Goal: Information Seeking & Learning: Learn about a topic

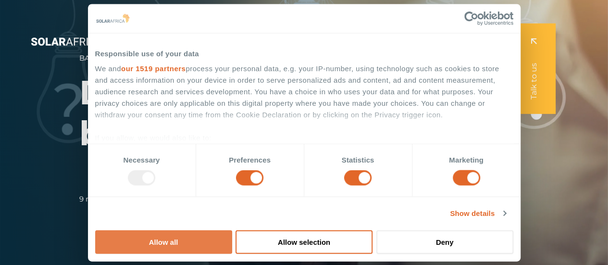
click at [232, 230] on button "Allow all" at bounding box center [163, 242] width 137 height 24
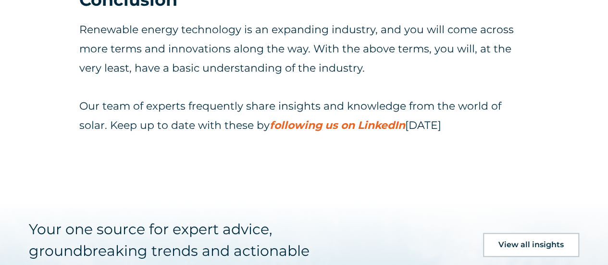
scroll to position [7877, 0]
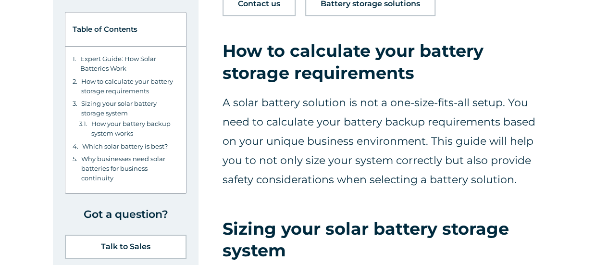
scroll to position [598, 0]
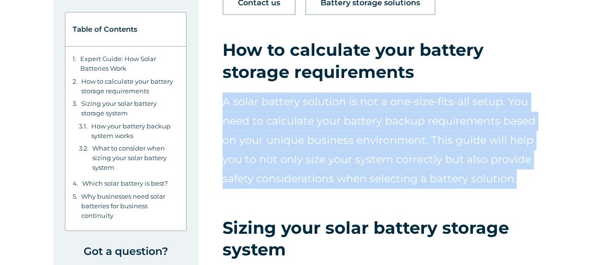
drag, startPoint x: 225, startPoint y: 100, endPoint x: 547, endPoint y: 175, distance: 330.8
click at [547, 175] on p "A solar battery solution is not a one-size-fits-all setup. You need to calculat…" at bounding box center [386, 140] width 327 height 96
copy p "A solar battery solution is not a one-size-fits-all setup. You need to calculat…"
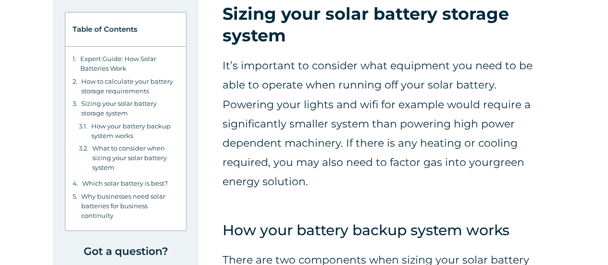
scroll to position [814, 0]
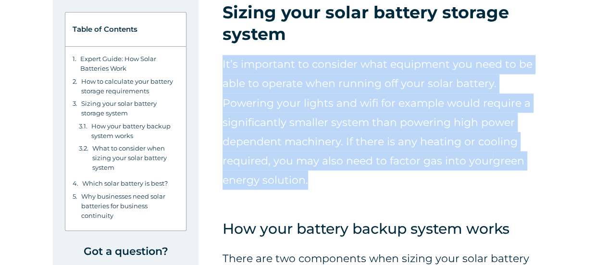
drag, startPoint x: 540, startPoint y: 163, endPoint x: 213, endPoint y: 63, distance: 341.9
click at [317, 162] on p "It’s important to consider what equipment you need to be able to operate when r…" at bounding box center [386, 122] width 327 height 135
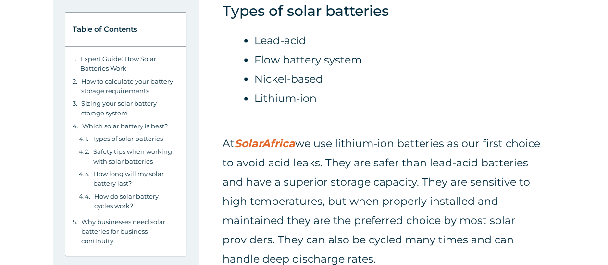
scroll to position [2602, 0]
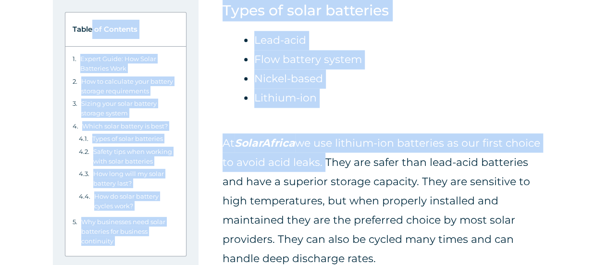
drag, startPoint x: 322, startPoint y: 105, endPoint x: 203, endPoint y: 73, distance: 123.4
click at [267, 133] on p "At [GEOGRAPHIC_DATA] we use lithium-ion batteries as our first choice to avoid …" at bounding box center [386, 200] width 327 height 135
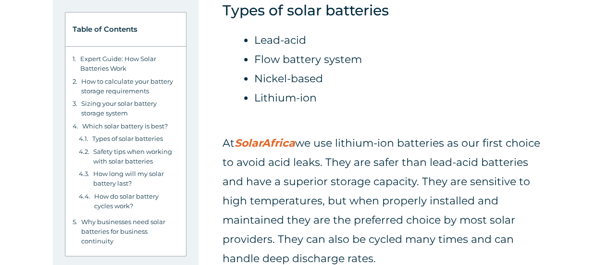
drag, startPoint x: 314, startPoint y: 200, endPoint x: 221, endPoint y: 90, distance: 144.1
copy p "At [GEOGRAPHIC_DATA] we use lithium-ion batteries as our first choice to avoid …"
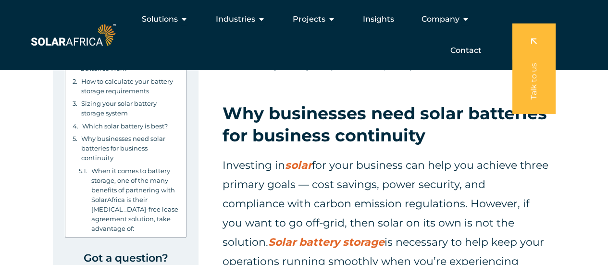
scroll to position [3679, 0]
drag, startPoint x: 461, startPoint y: 228, endPoint x: 211, endPoint y: 119, distance: 273.1
copy p "Investing in solar for your business can help you achieve three primary goals —…"
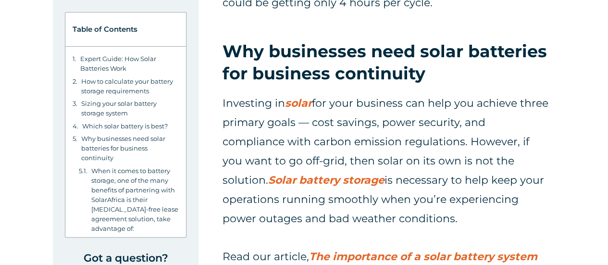
scroll to position [3743, 0]
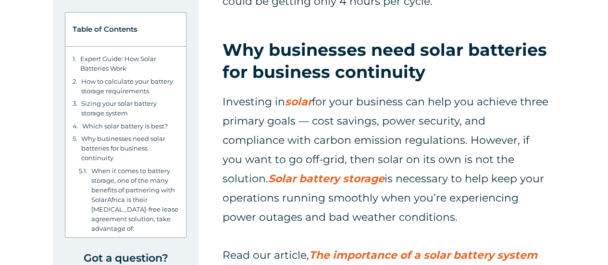
click at [336, 249] on em "The importance of a solar battery system for a high energy dependent business" at bounding box center [380, 265] width 315 height 32
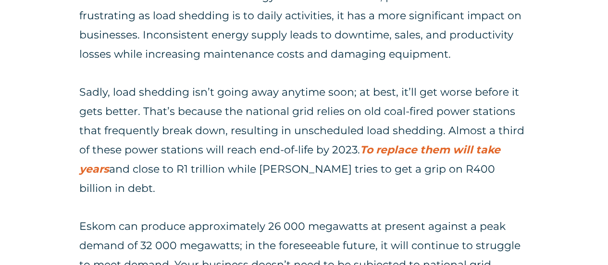
scroll to position [693, 0]
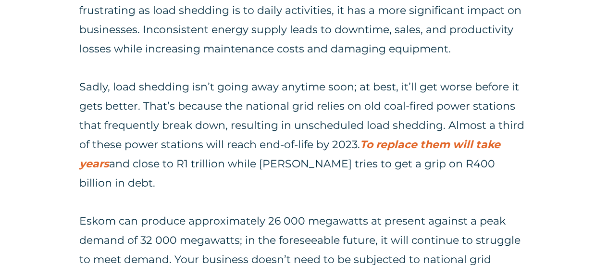
drag, startPoint x: 338, startPoint y: 212, endPoint x: 256, endPoint y: 191, distance: 84.5
click at [256, 191] on div "A prevailing gripe among South Africans is load shedding. It is a frustrating i…" at bounding box center [304, 144] width 450 height 364
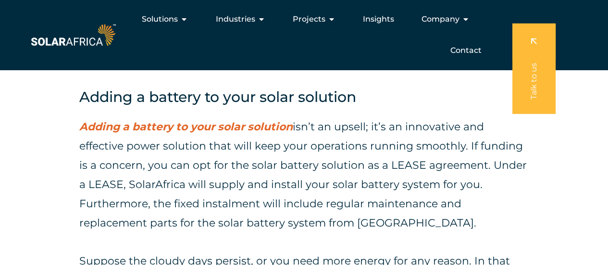
scroll to position [1583, 0]
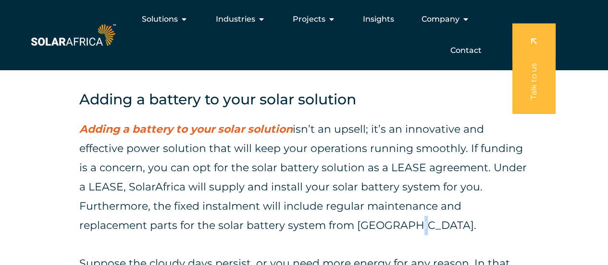
drag, startPoint x: 396, startPoint y: 200, endPoint x: 402, endPoint y: 200, distance: 5.8
click at [402, 200] on p "Adding a battery to your solar solution isn’t an upsell; it’s an innovative and…" at bounding box center [304, 177] width 450 height 115
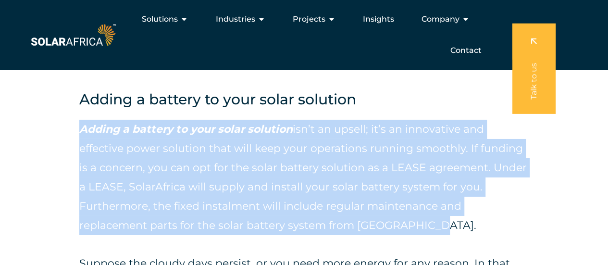
drag, startPoint x: 424, startPoint y: 207, endPoint x: 79, endPoint y: 109, distance: 359.0
click at [79, 120] on p "Adding a battery to your solar solution isn’t an upsell; it’s an innovative and…" at bounding box center [304, 177] width 450 height 115
copy p "Adding a battery to your solar solution isn’t an upsell; it’s an innovative and…"
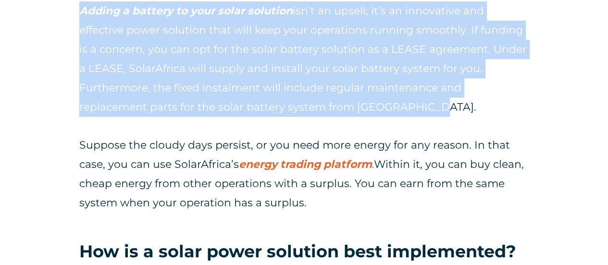
scroll to position [1707, 0]
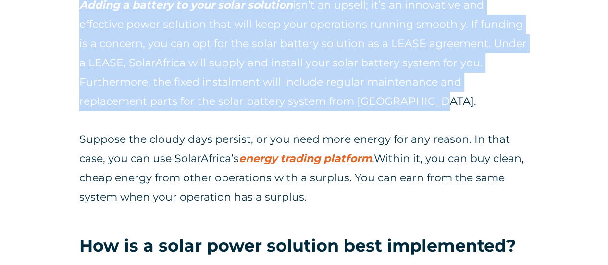
drag, startPoint x: 317, startPoint y: 179, endPoint x: 79, endPoint y: 123, distance: 243.8
click at [79, 130] on p "Suppose the cloudy days persist, or you need more energy for any reason. In tha…" at bounding box center [304, 168] width 450 height 77
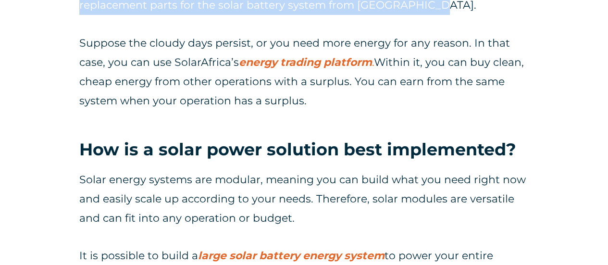
scroll to position [1807, 0]
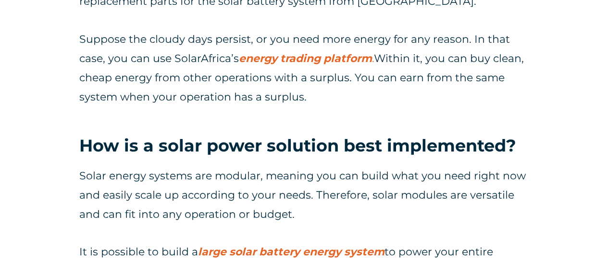
click at [202, 177] on p "Solar energy systems are modular, meaning you can build what you need right now…" at bounding box center [304, 195] width 450 height 58
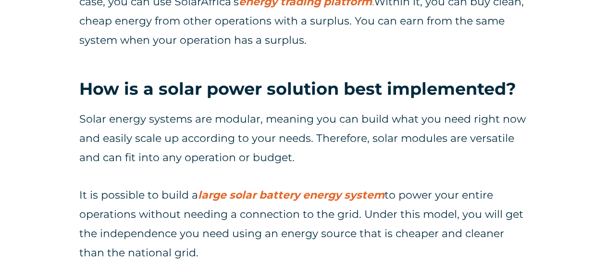
scroll to position [1865, 0]
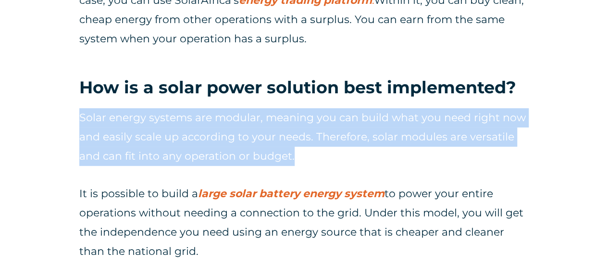
drag, startPoint x: 301, startPoint y: 137, endPoint x: 65, endPoint y: 100, distance: 238.1
click at [65, 100] on div "Unreliable energy supply significantly impacts your operations. A Solar battery…" at bounding box center [304, 27] width 608 height 3254
copy p "Solar energy systems are modular, meaning you can build what you need right now…"
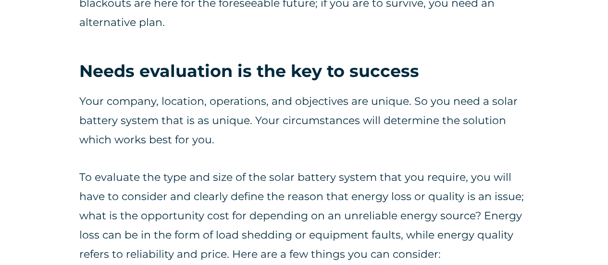
scroll to position [2191, 0]
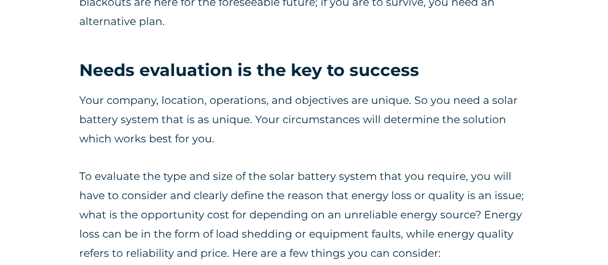
click at [80, 91] on p "Your company, location, operations, and objectives are unique. So you need a so…" at bounding box center [304, 120] width 450 height 58
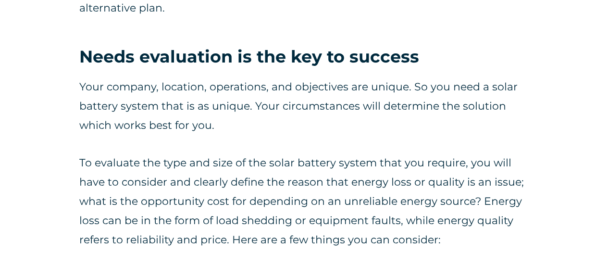
scroll to position [2205, 0]
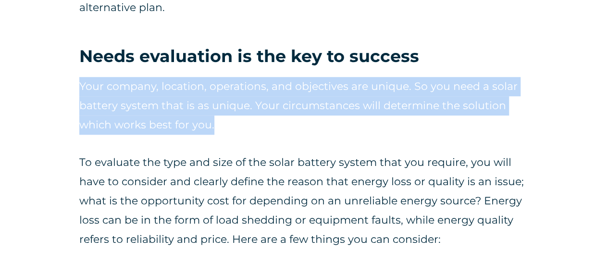
drag, startPoint x: 80, startPoint y: 69, endPoint x: 221, endPoint y: 110, distance: 147.3
click at [221, 110] on p "Your company, location, operations, and objectives are unique. So you need a so…" at bounding box center [304, 106] width 450 height 58
copy p "Your company, location, operations, and objectives are unique. So you need a so…"
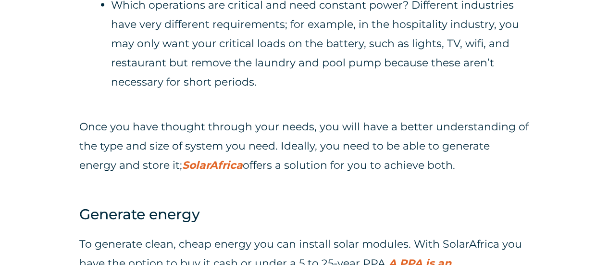
scroll to position [2863, 0]
drag, startPoint x: 78, startPoint y: 102, endPoint x: 444, endPoint y: 161, distance: 370.7
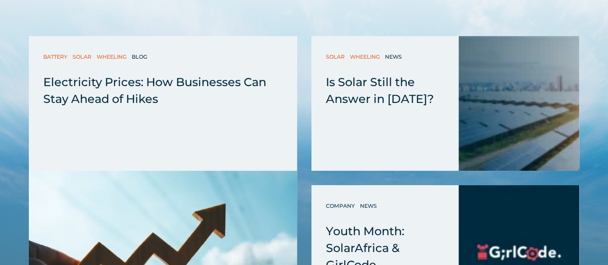
scroll to position [3621, 0]
